Goal: Transaction & Acquisition: Purchase product/service

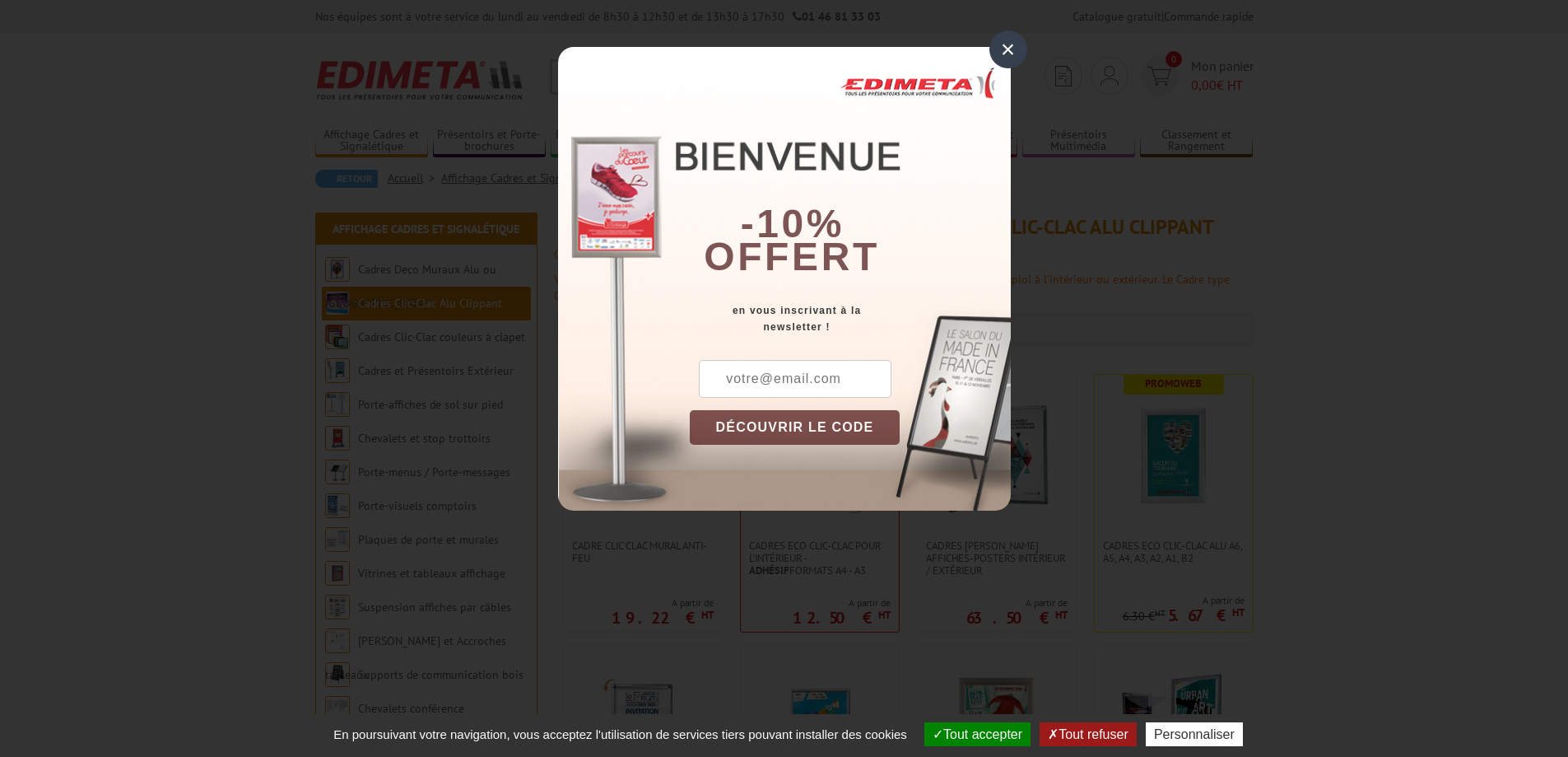
click at [1015, 52] on div "×" at bounding box center [1008, 49] width 38 height 38
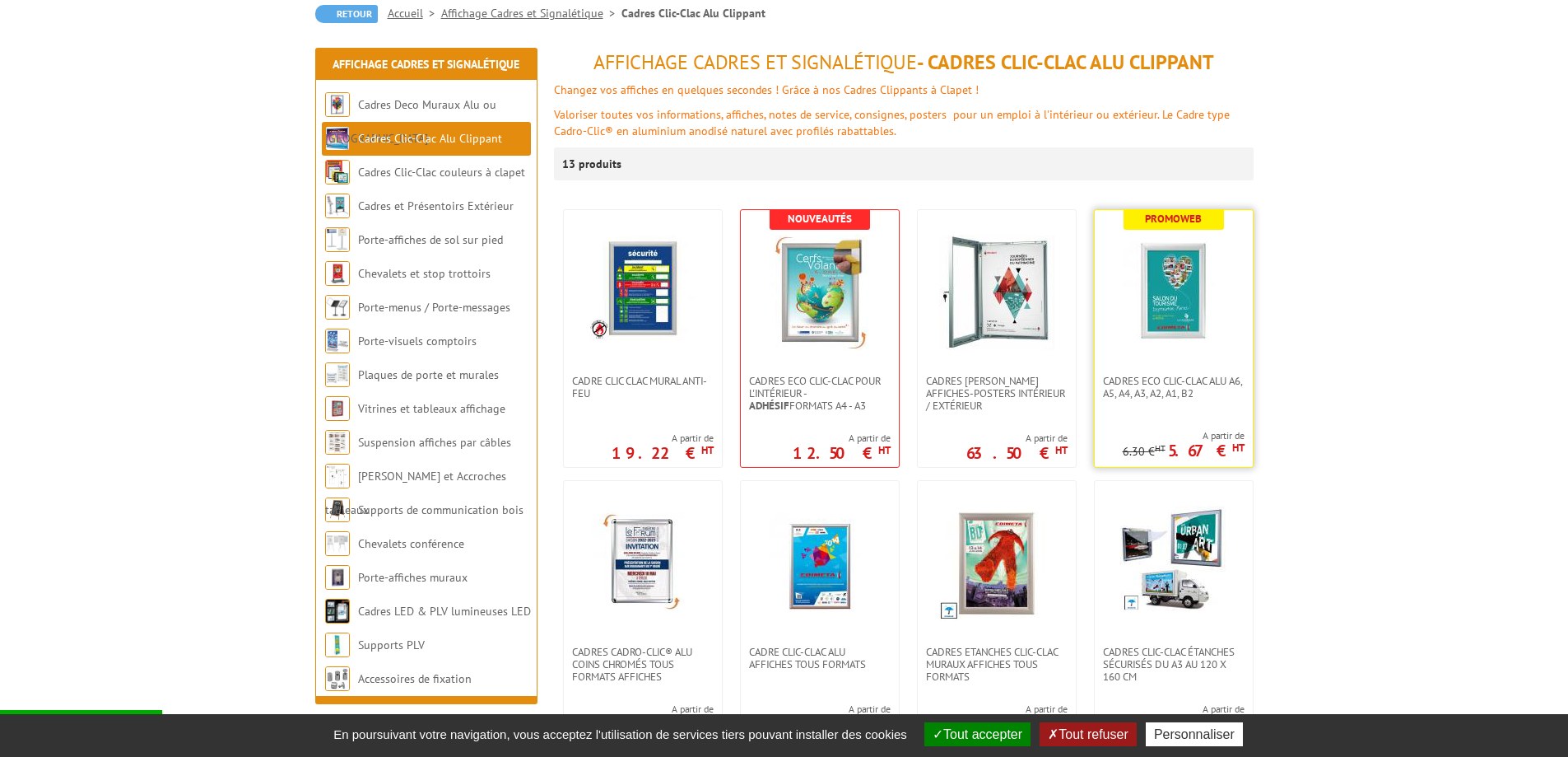
scroll to position [247, 0]
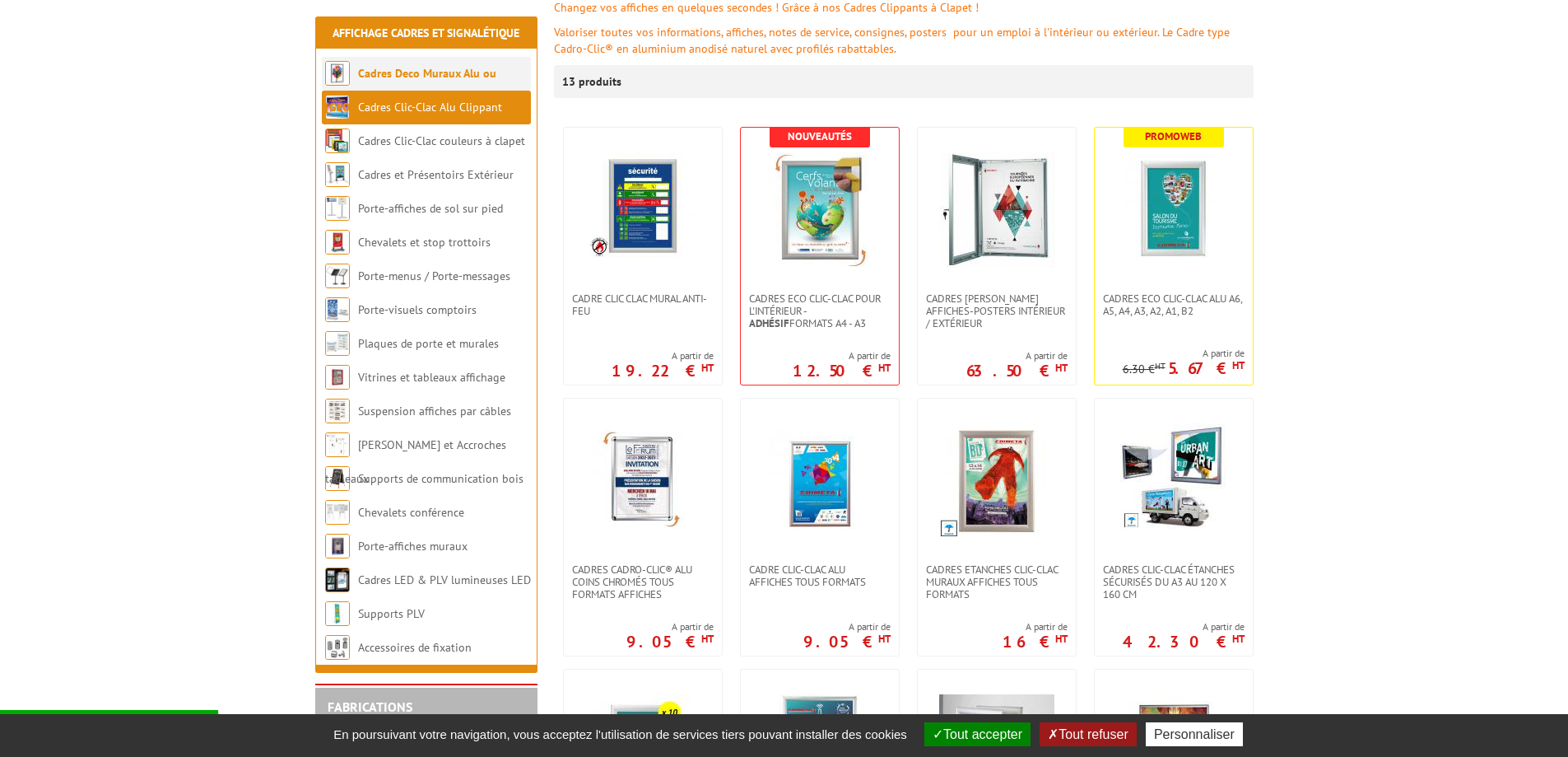
click at [429, 67] on link "Cadres Deco Muraux Alu ou [GEOGRAPHIC_DATA]" at bounding box center [411, 89] width 171 height 49
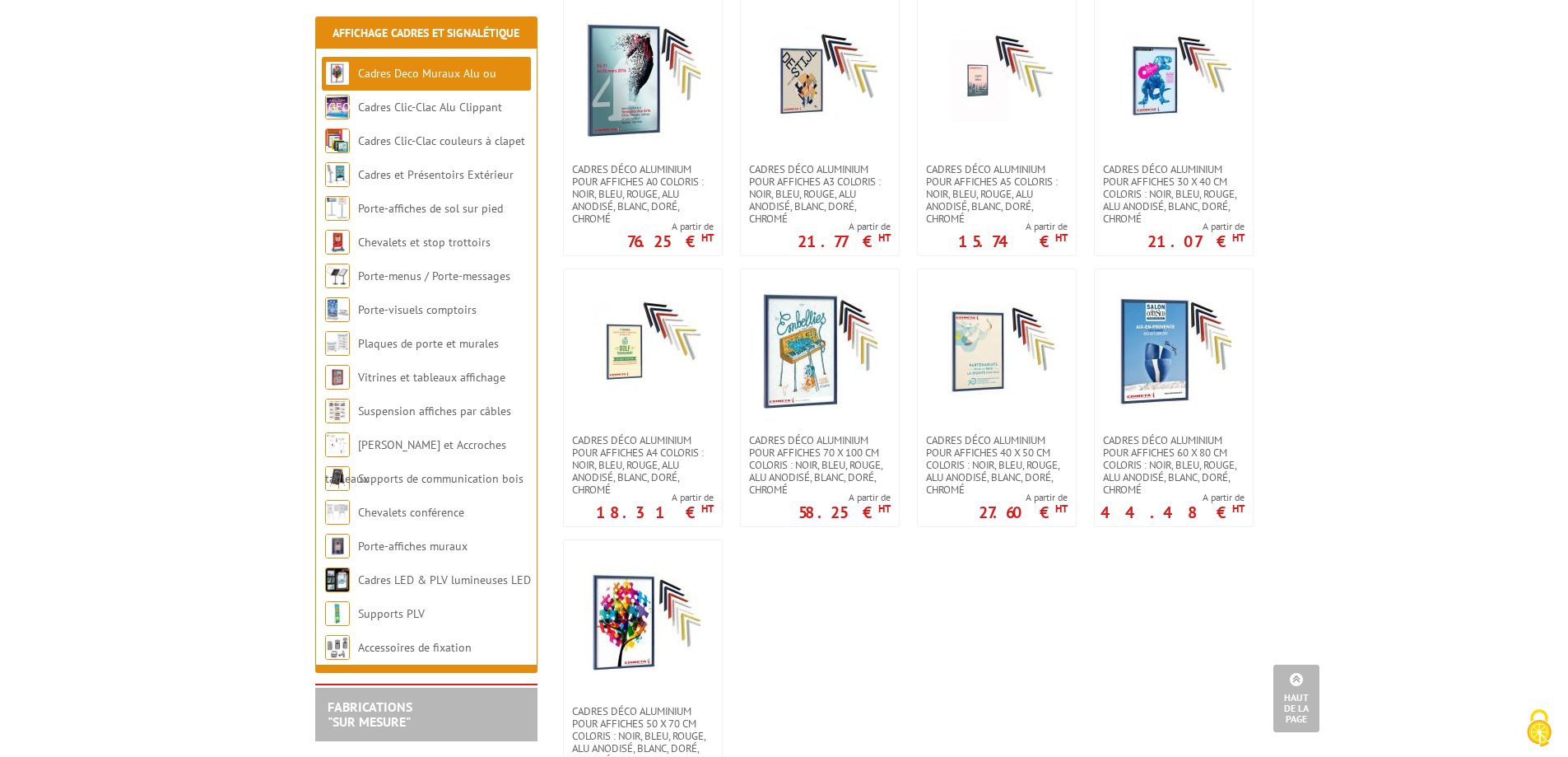
scroll to position [1564, 0]
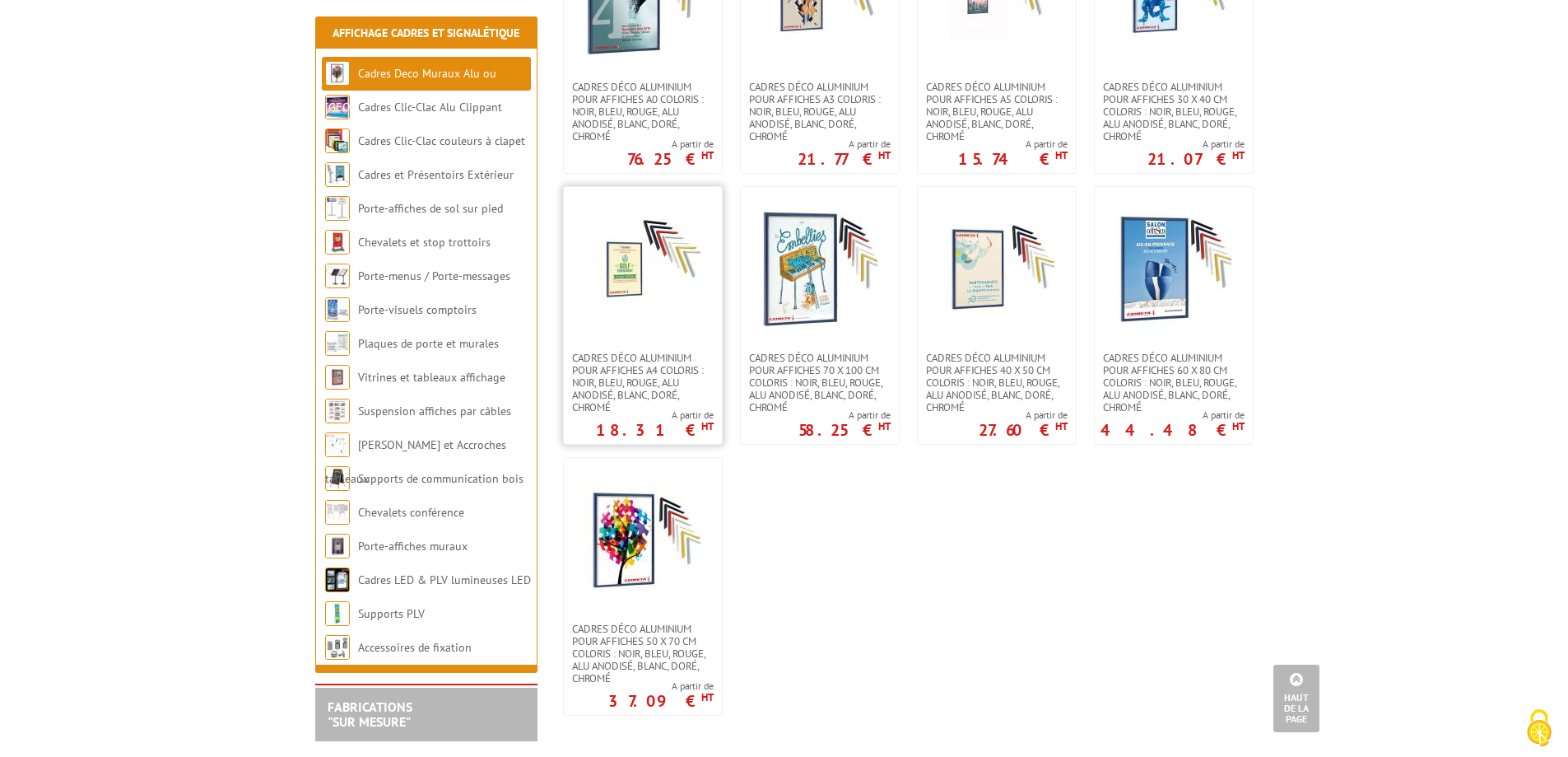
click at [626, 240] on img at bounding box center [643, 269] width 115 height 115
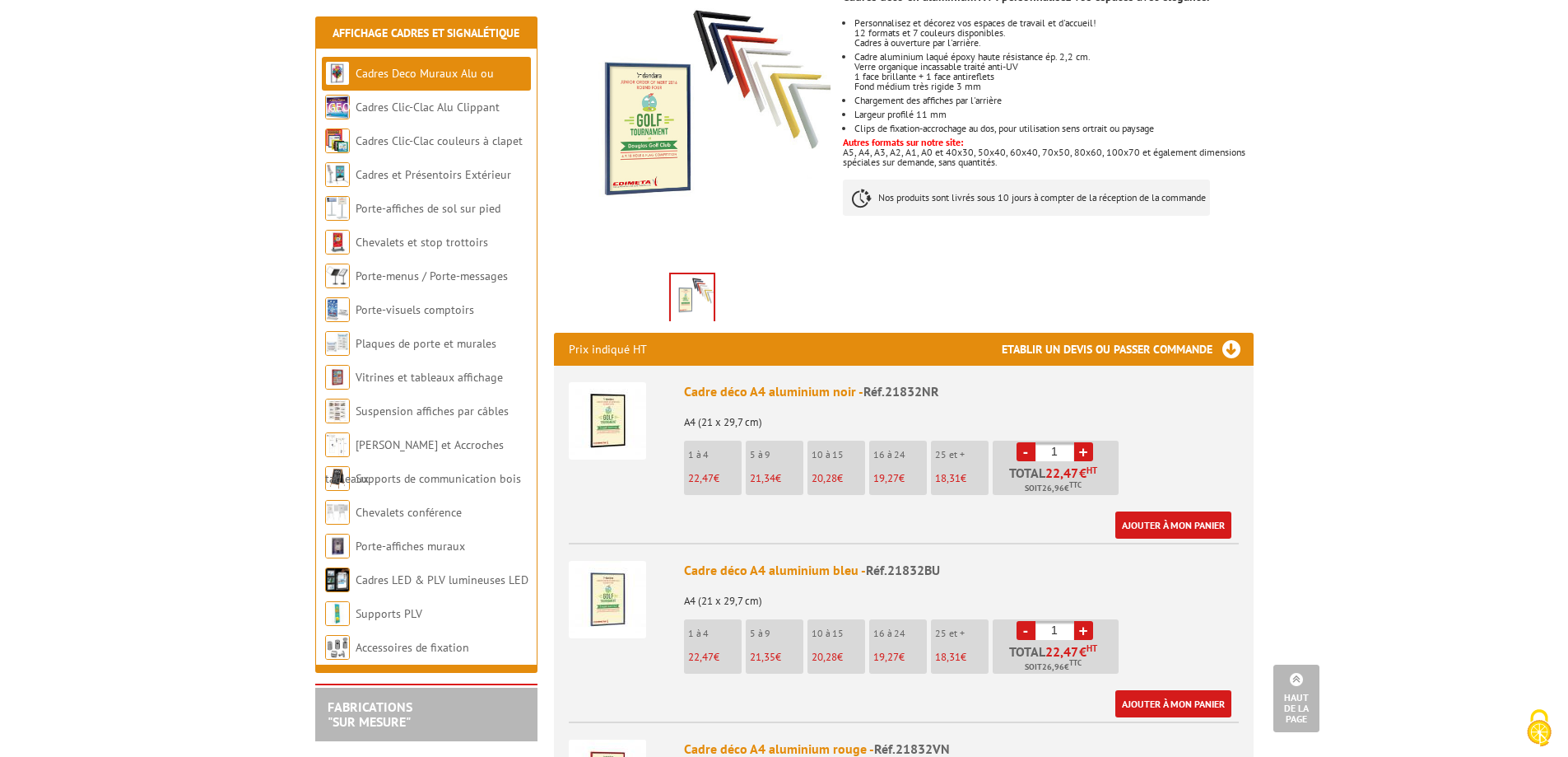
scroll to position [412, 0]
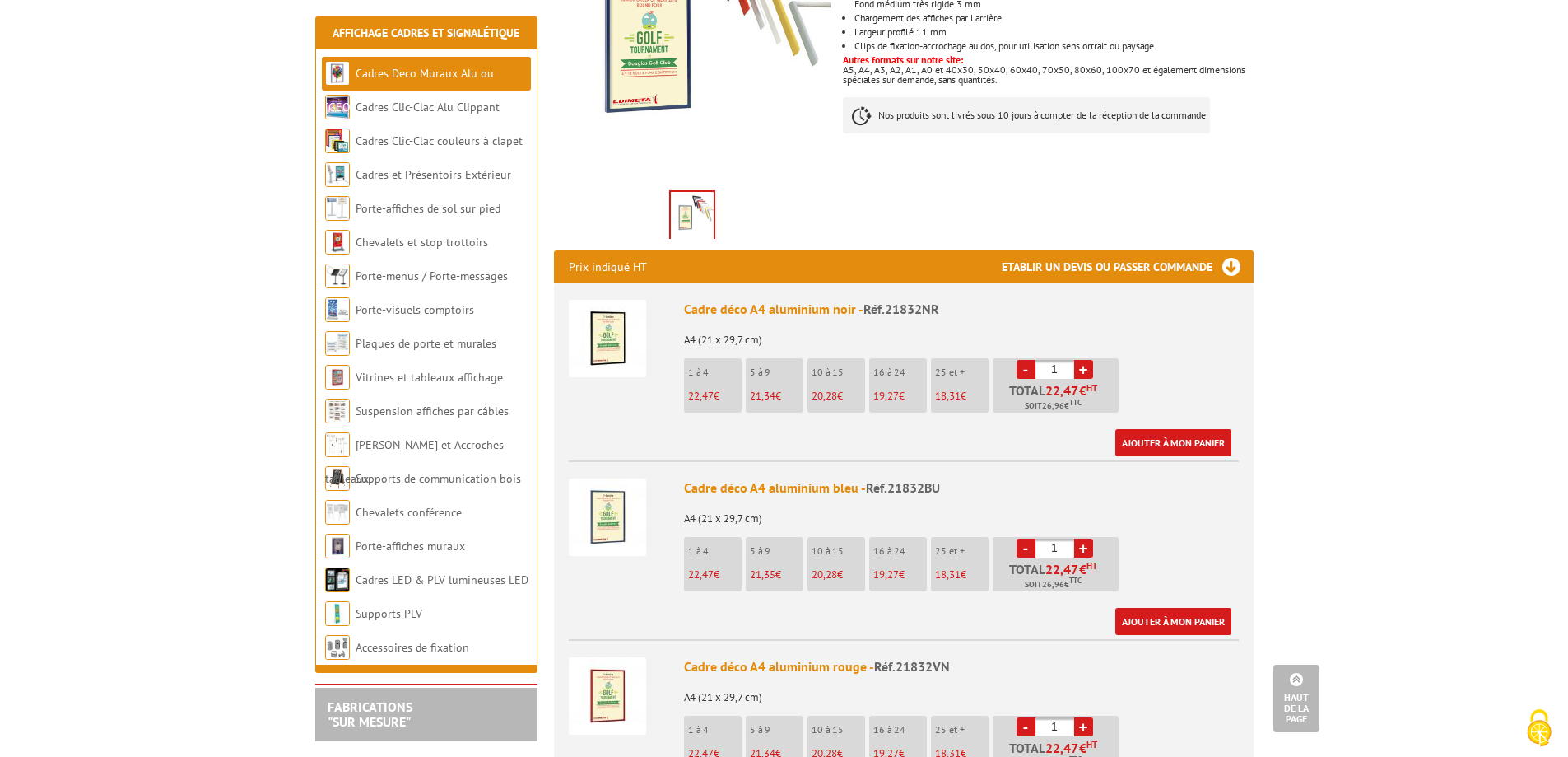
click at [1059, 360] on input "1" at bounding box center [1054, 369] width 39 height 19
type input "12"
click at [1174, 429] on link "Ajouter à mon panier" at bounding box center [1173, 442] width 116 height 27
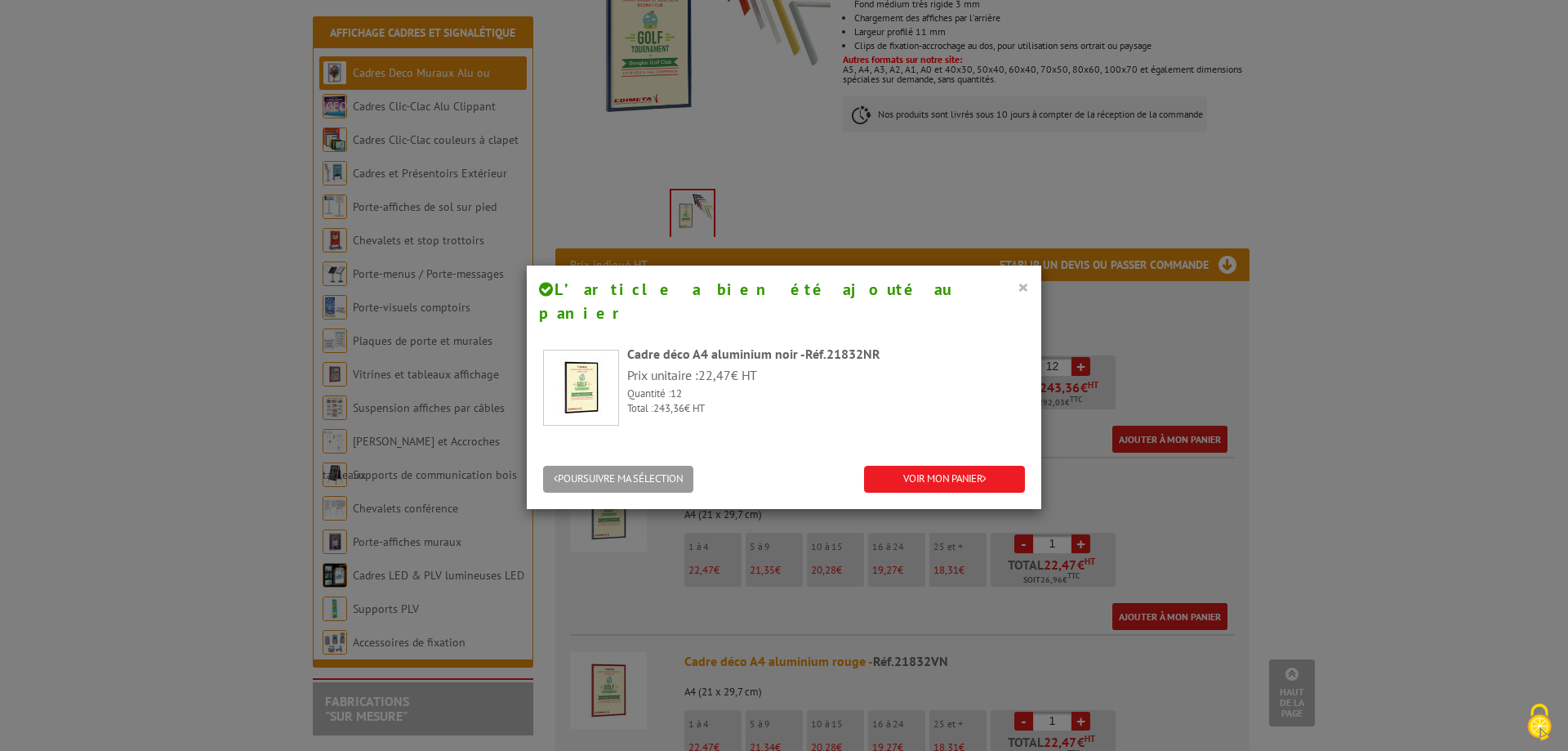
click at [1018, 285] on button "×" at bounding box center [1023, 287] width 11 height 21
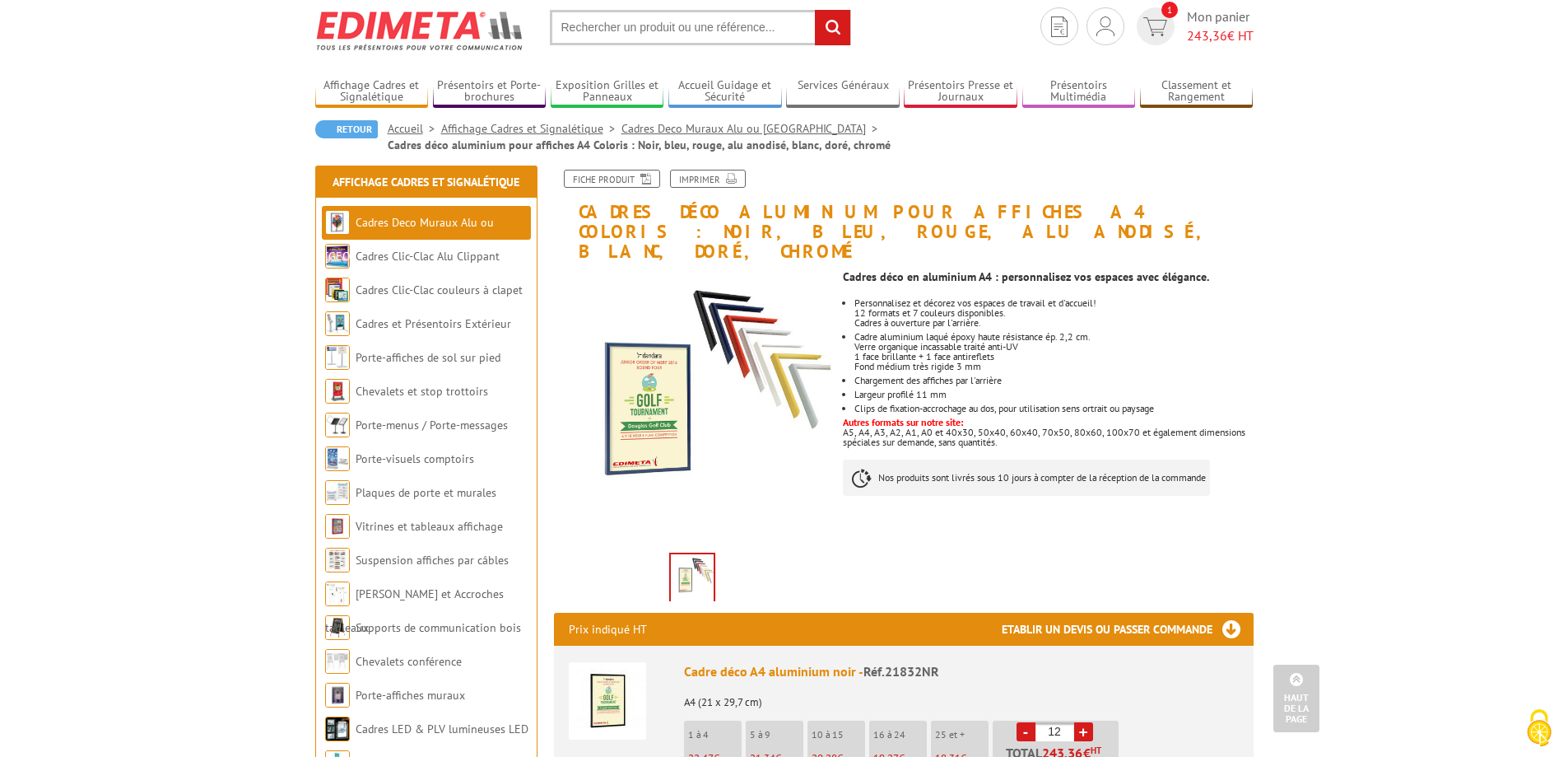
scroll to position [0, 0]
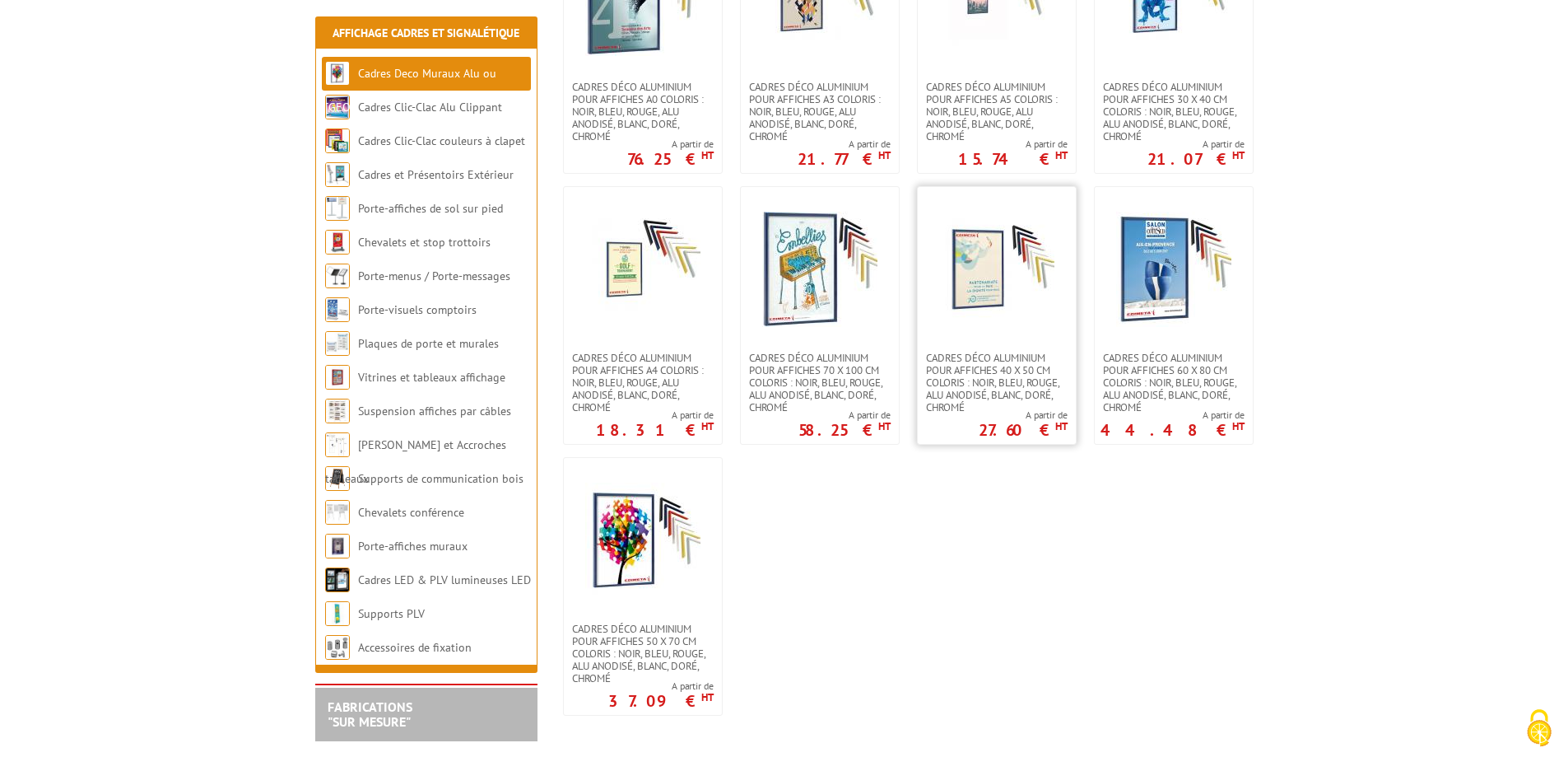
click at [996, 264] on img at bounding box center [996, 269] width 115 height 115
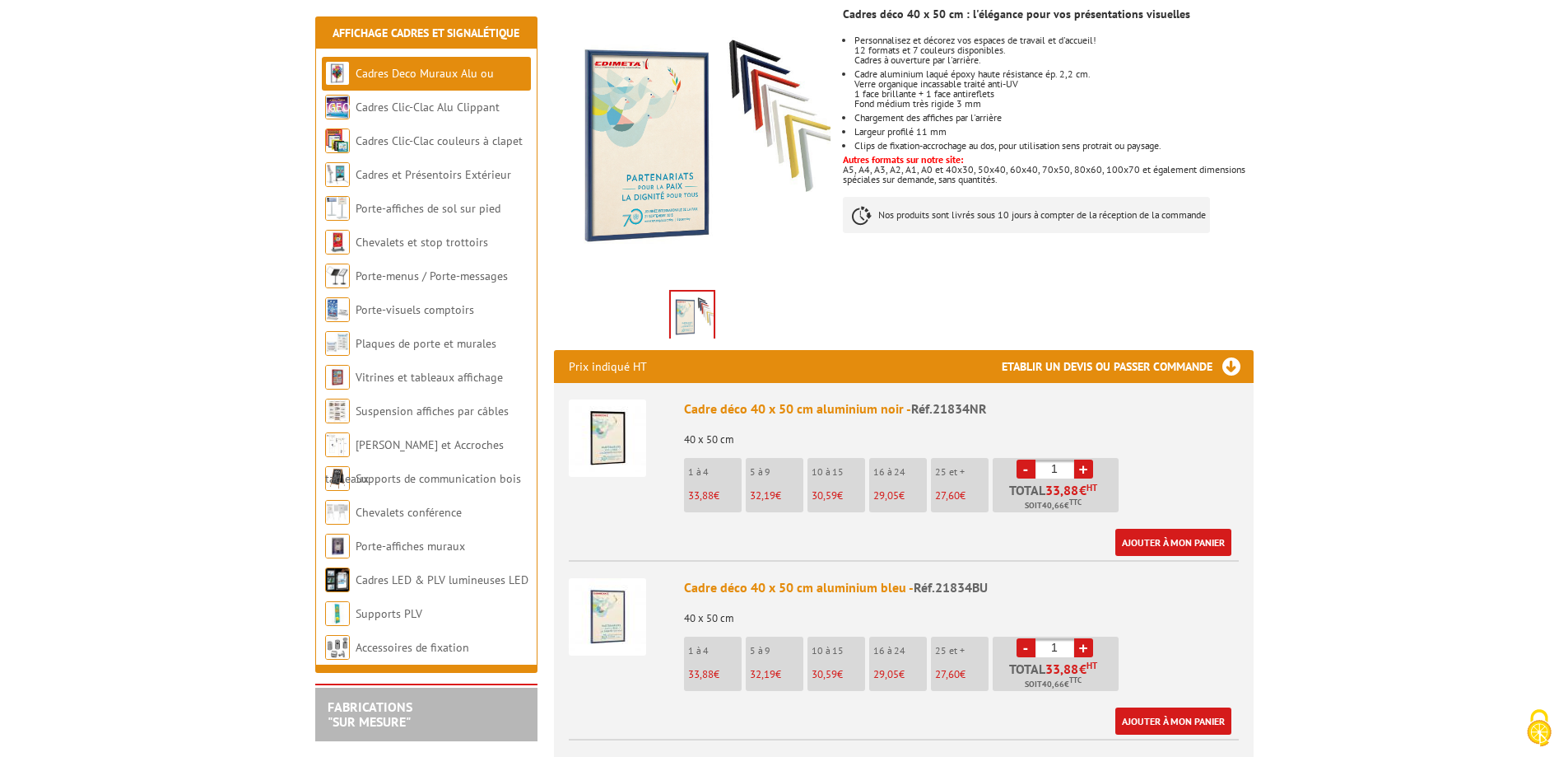
scroll to position [329, 0]
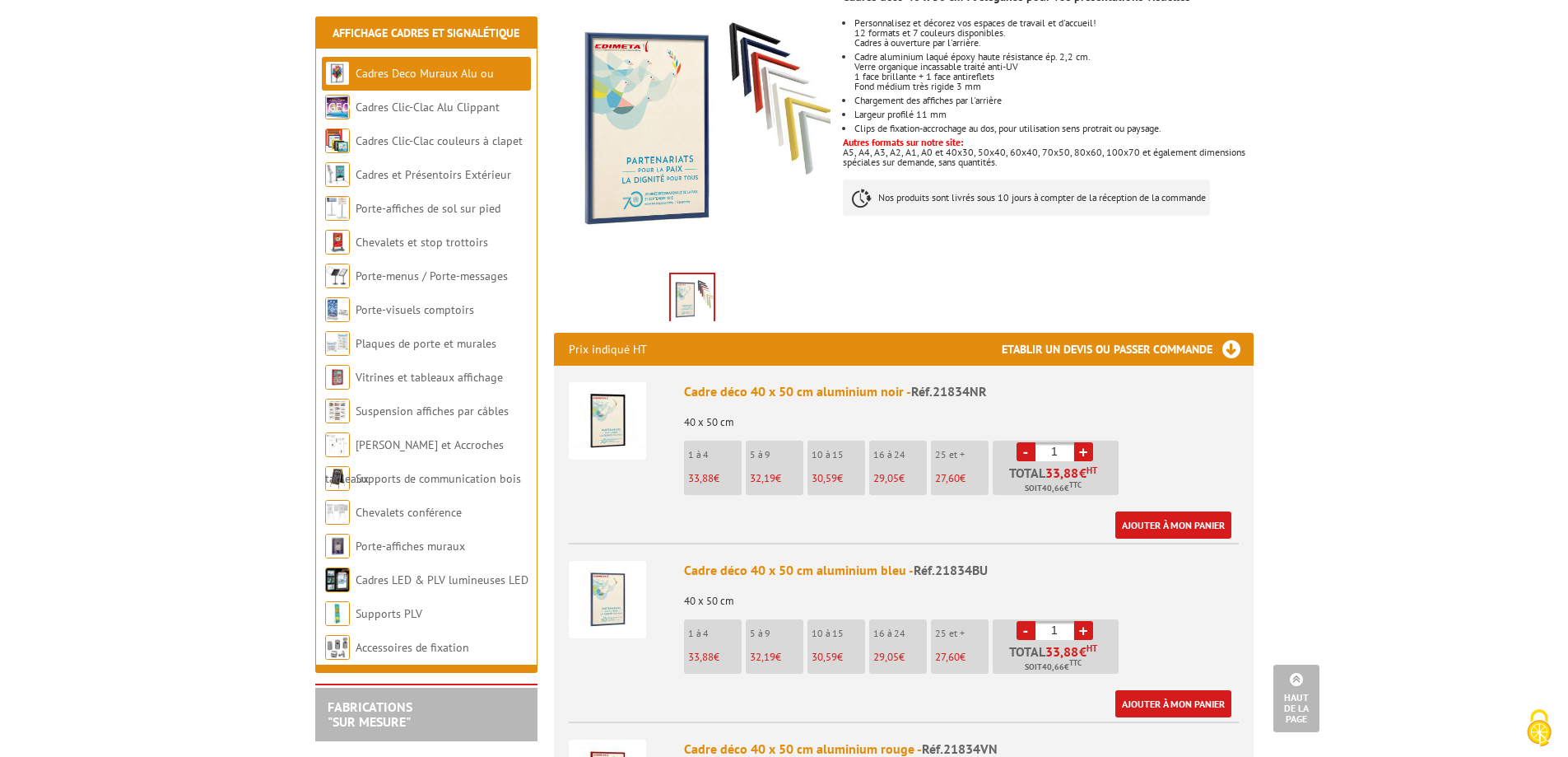
click at [1085, 442] on link "+" at bounding box center [1083, 451] width 19 height 19
type input "2"
click at [1176, 511] on link "Ajouter à mon panier" at bounding box center [1173, 524] width 116 height 27
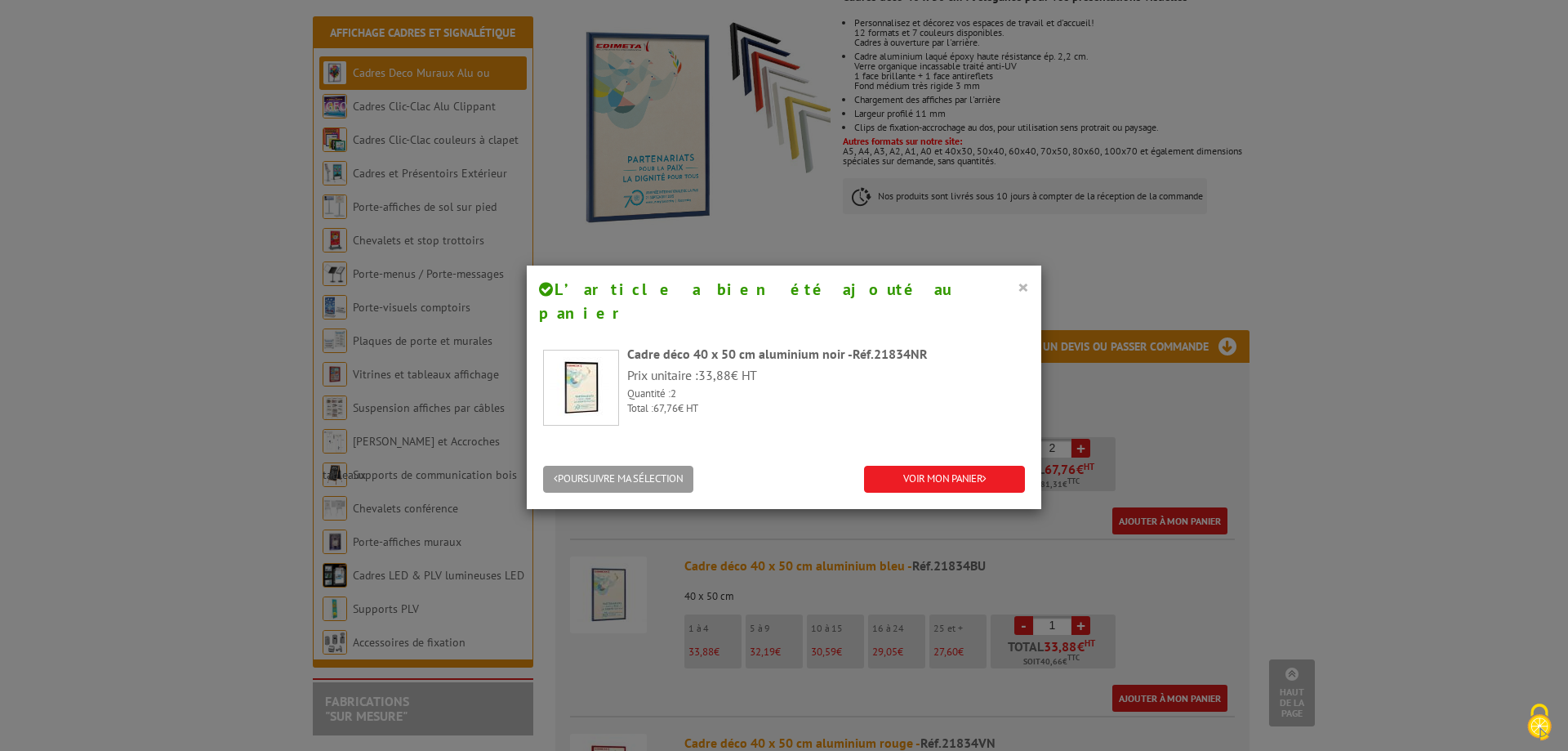
click at [1017, 284] on button "×" at bounding box center [1023, 287] width 11 height 21
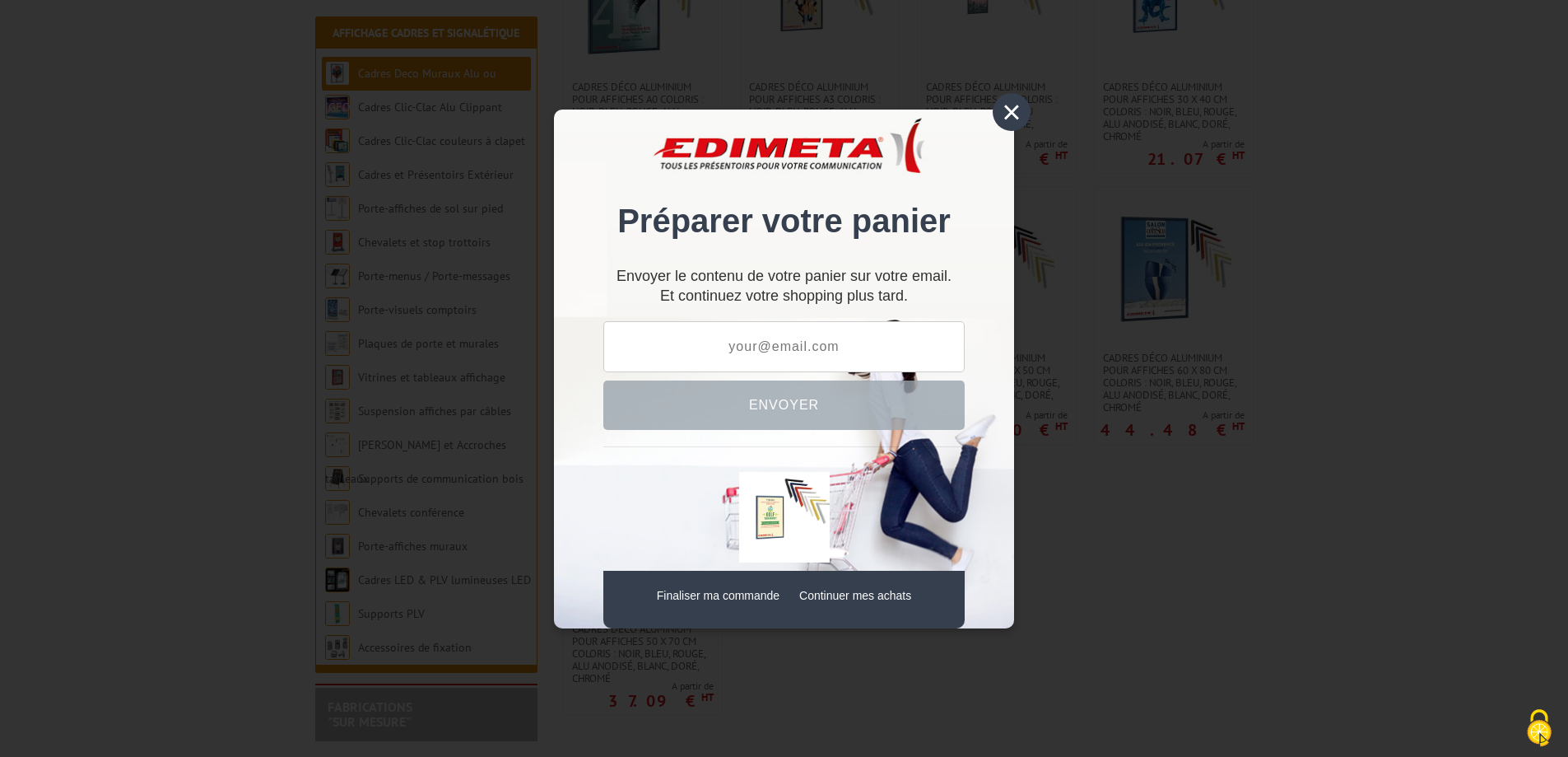
click at [1008, 103] on div "×" at bounding box center [1011, 111] width 38 height 38
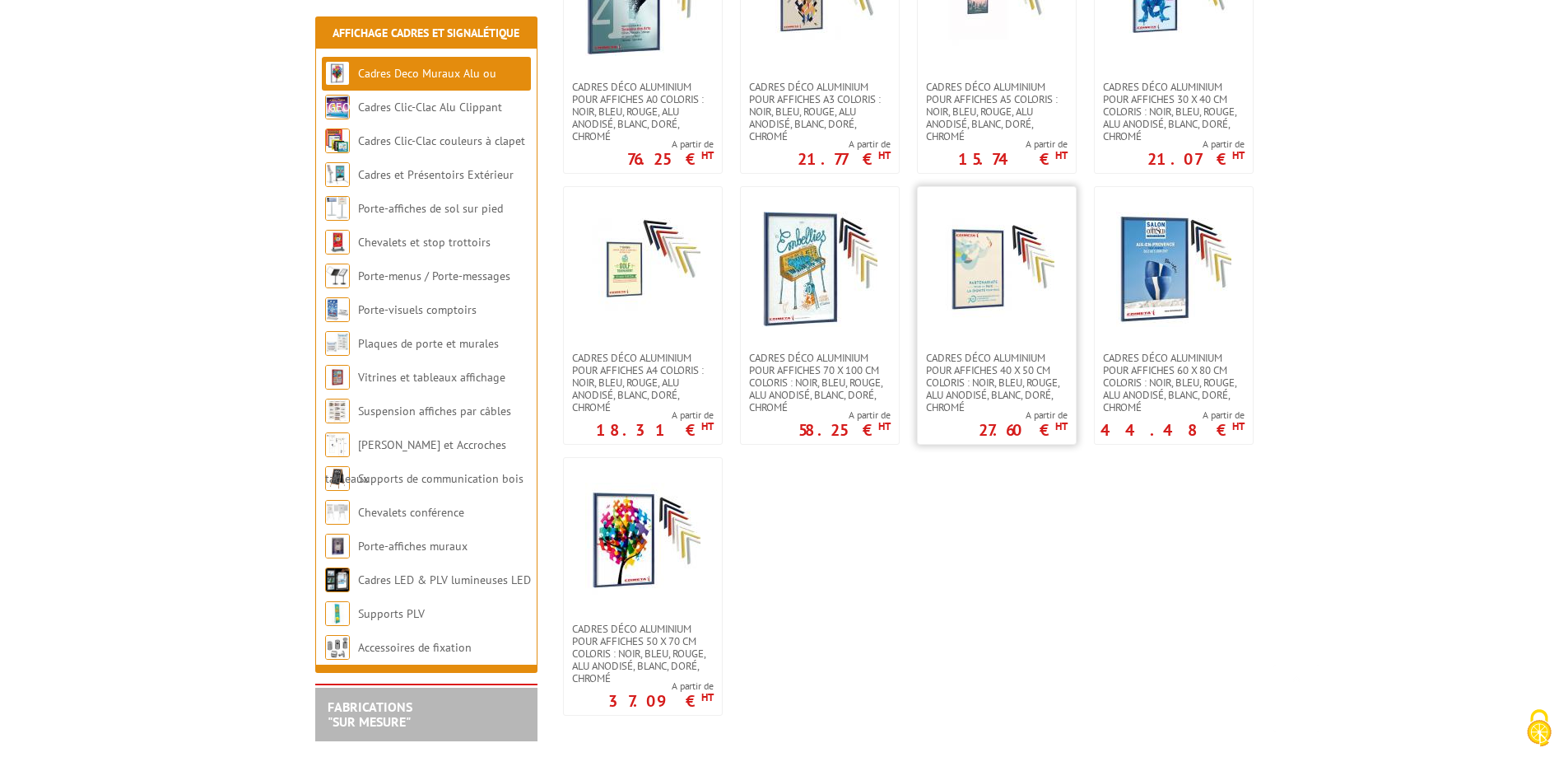
scroll to position [1482, 0]
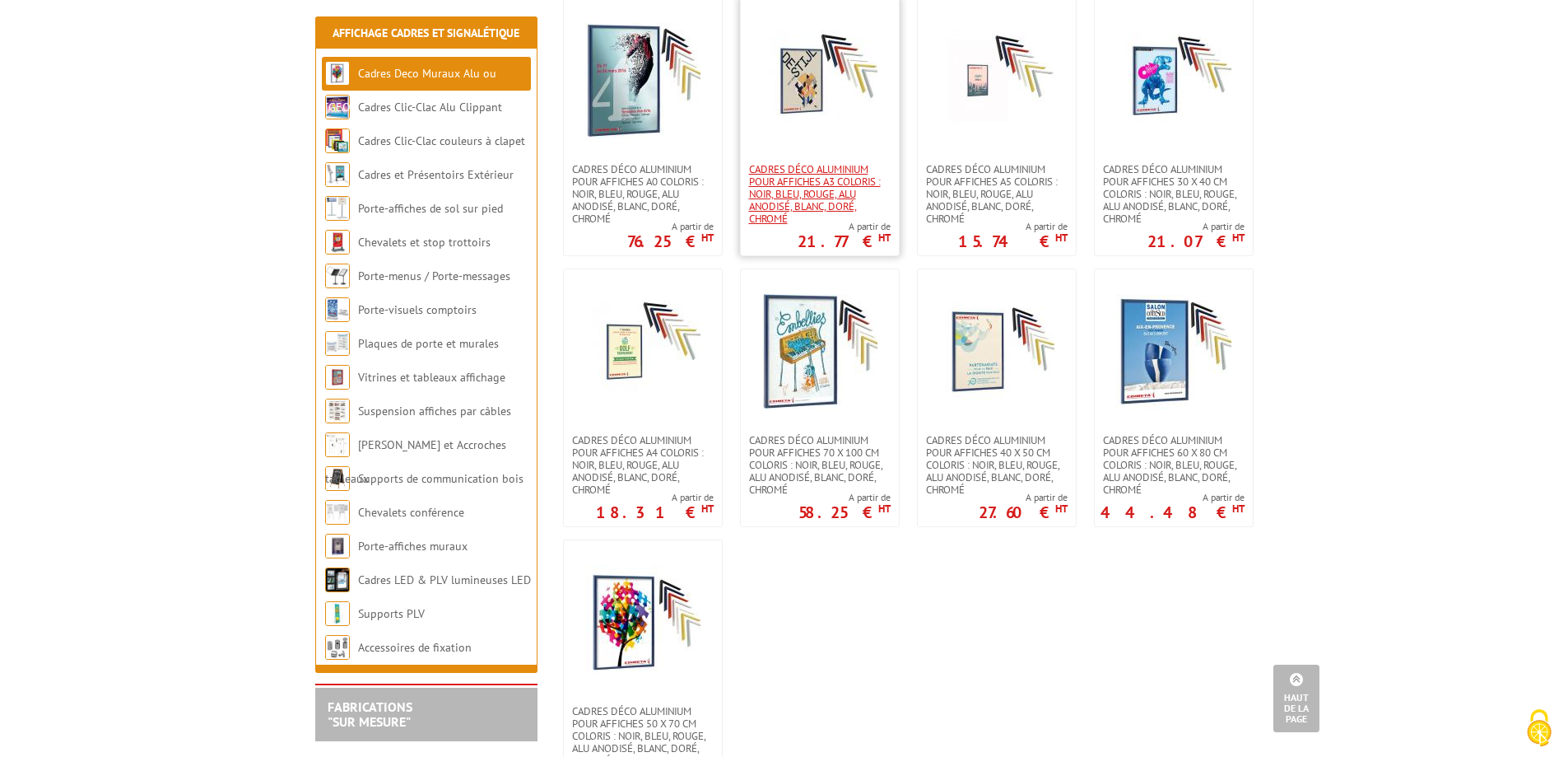
click at [823, 167] on span "Cadres déco aluminium pour affiches A3 Coloris : Noir, bleu, rouge, alu anodisé…" at bounding box center [819, 194] width 141 height 62
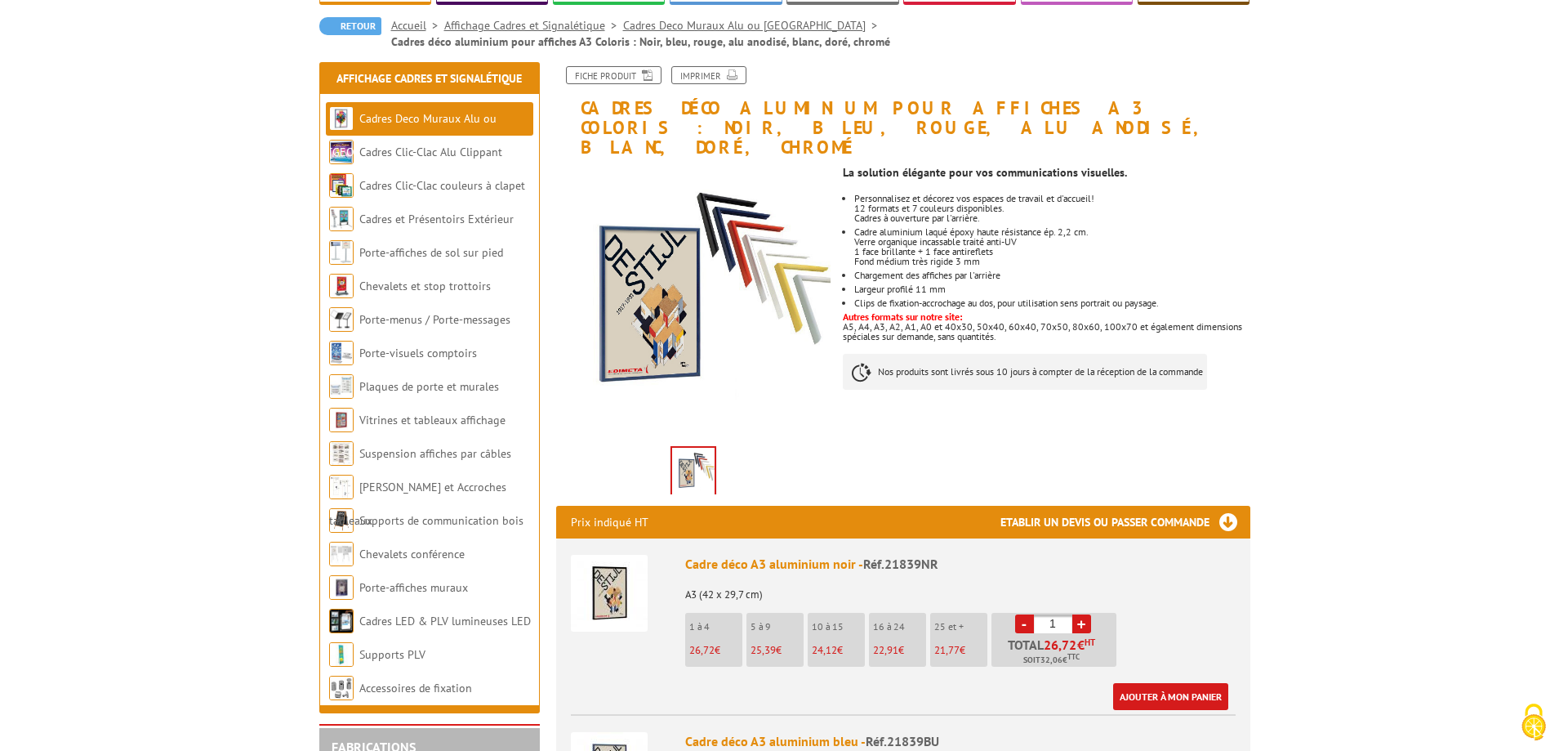
scroll to position [163, 0]
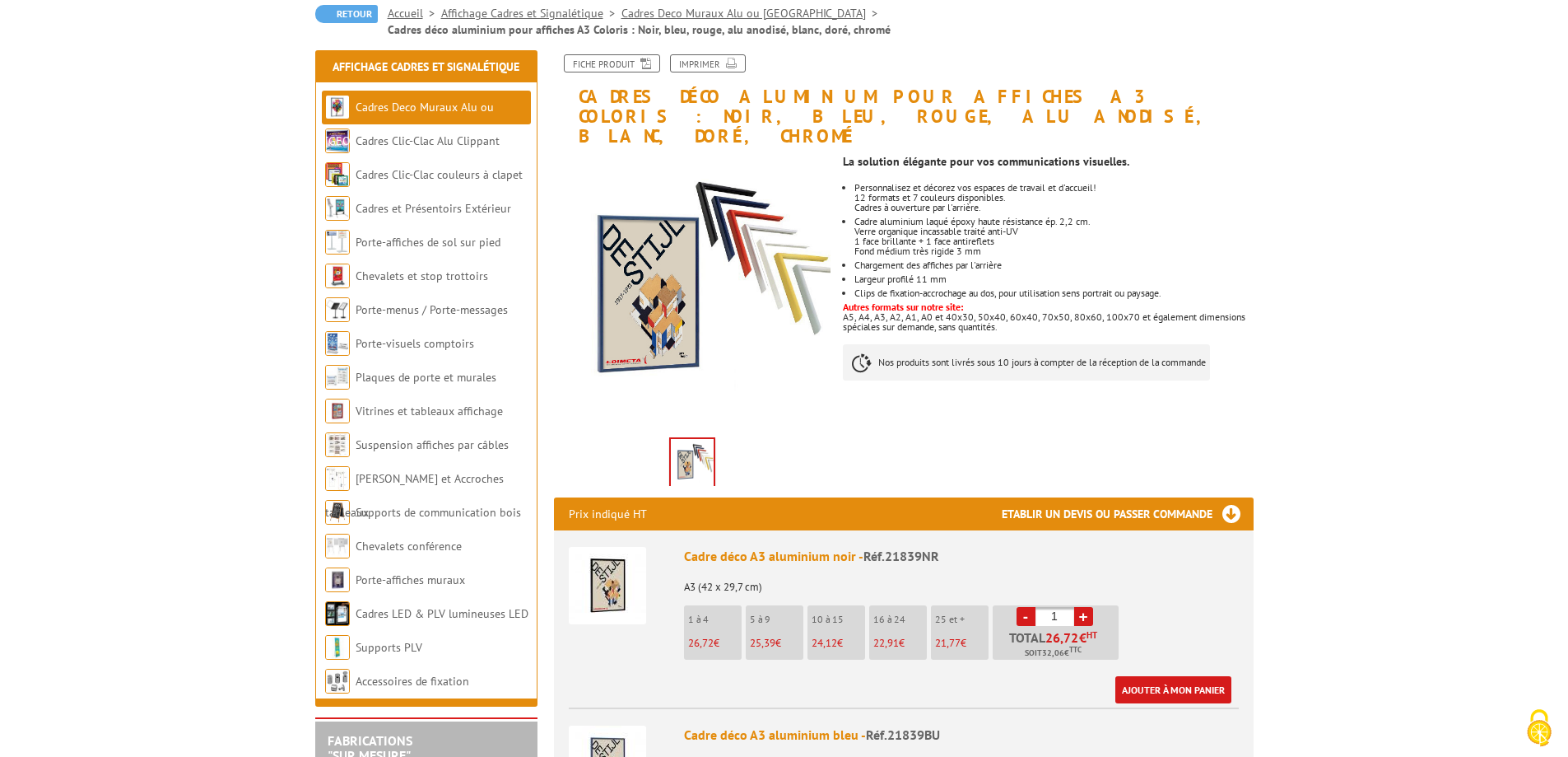
click at [1060, 607] on input "1" at bounding box center [1054, 616] width 39 height 19
type input "25"
click at [1174, 676] on link "Ajouter à mon panier" at bounding box center [1173, 689] width 116 height 27
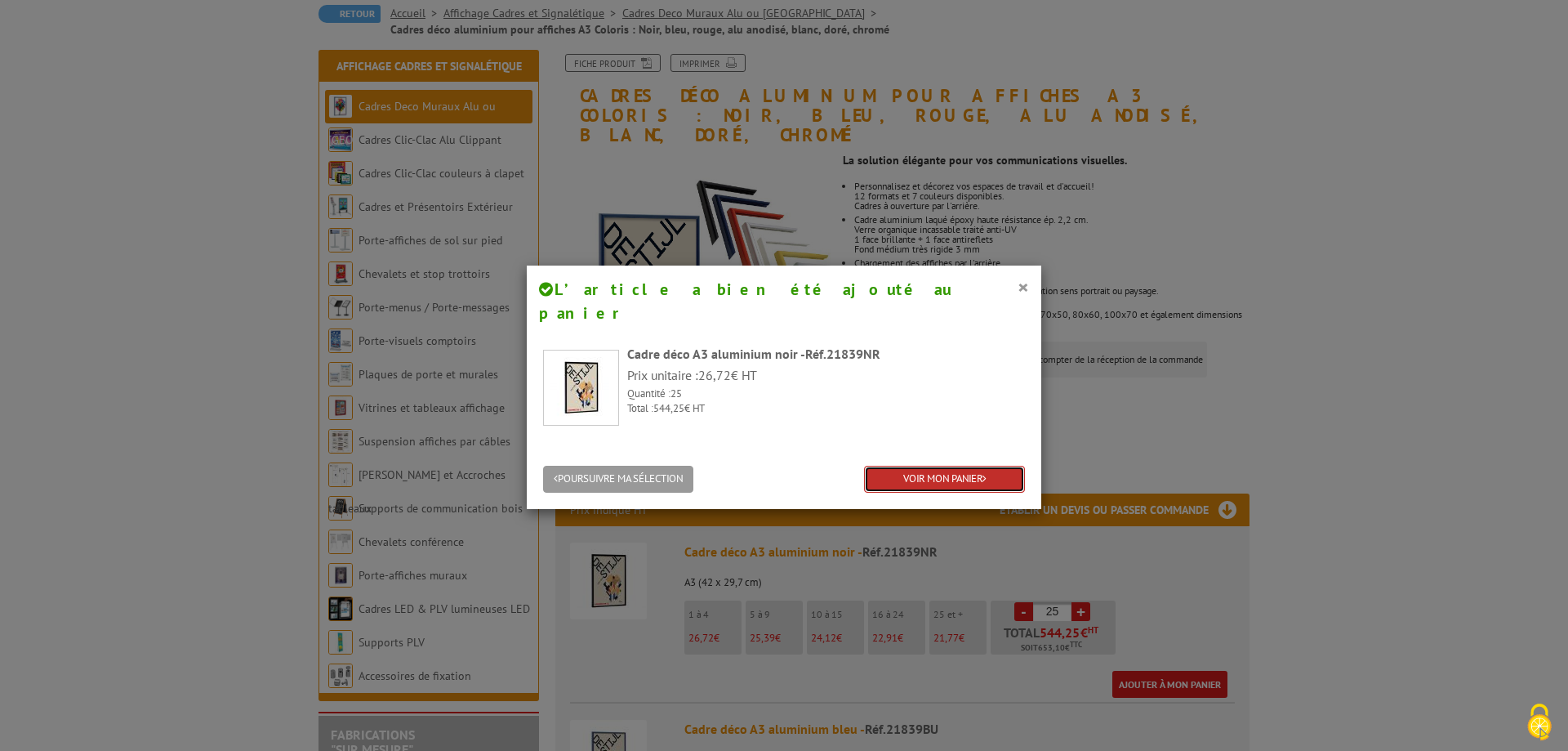
click at [924, 466] on link "VOIR MON PANIER" at bounding box center [944, 479] width 160 height 27
